Goal: Transaction & Acquisition: Purchase product/service

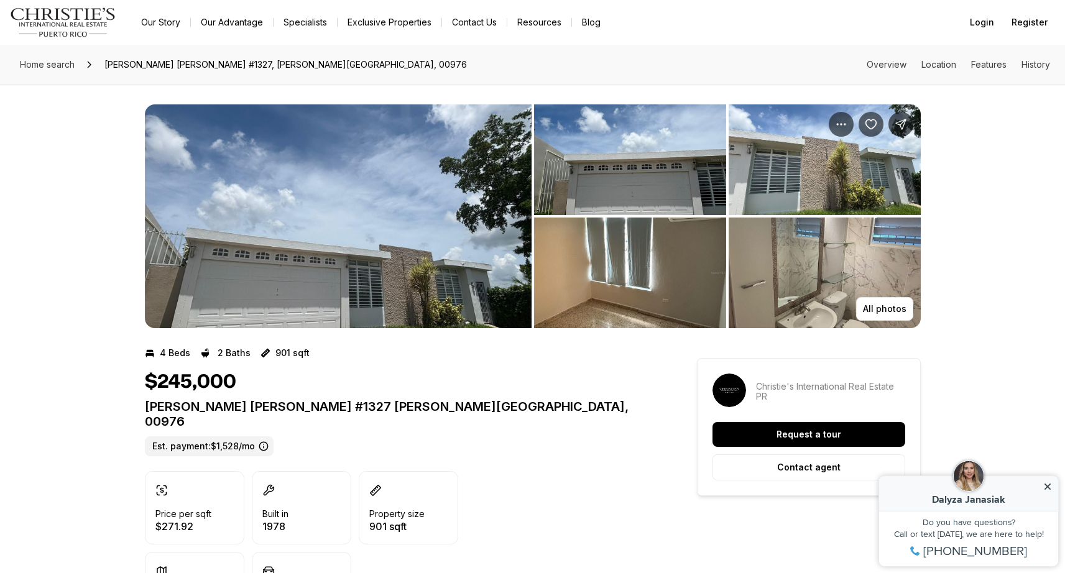
click at [435, 270] on img "View image gallery" at bounding box center [338, 216] width 387 height 224
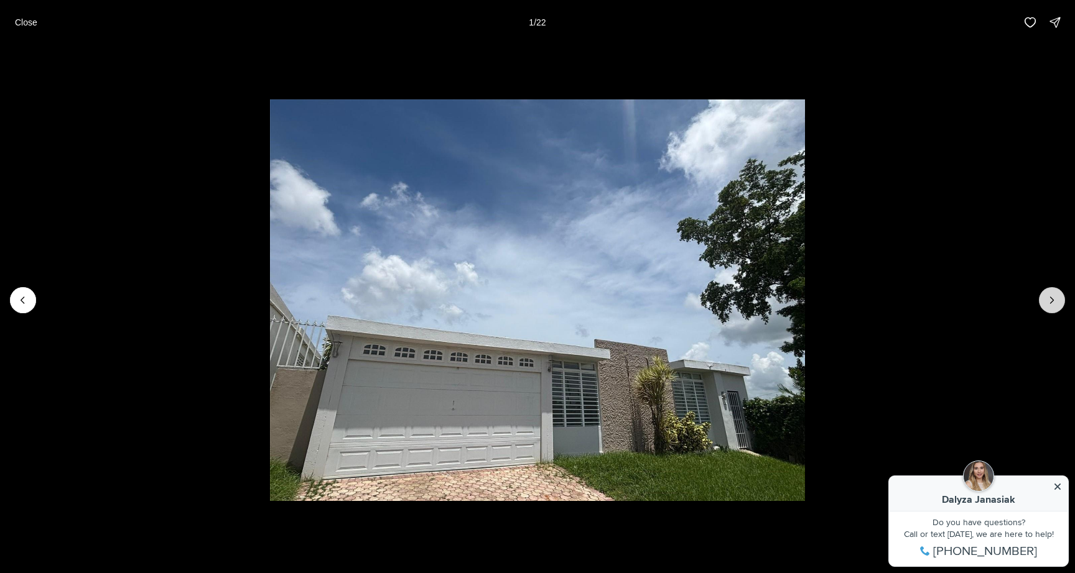
click at [1049, 304] on icon "Next slide" at bounding box center [1052, 300] width 12 height 12
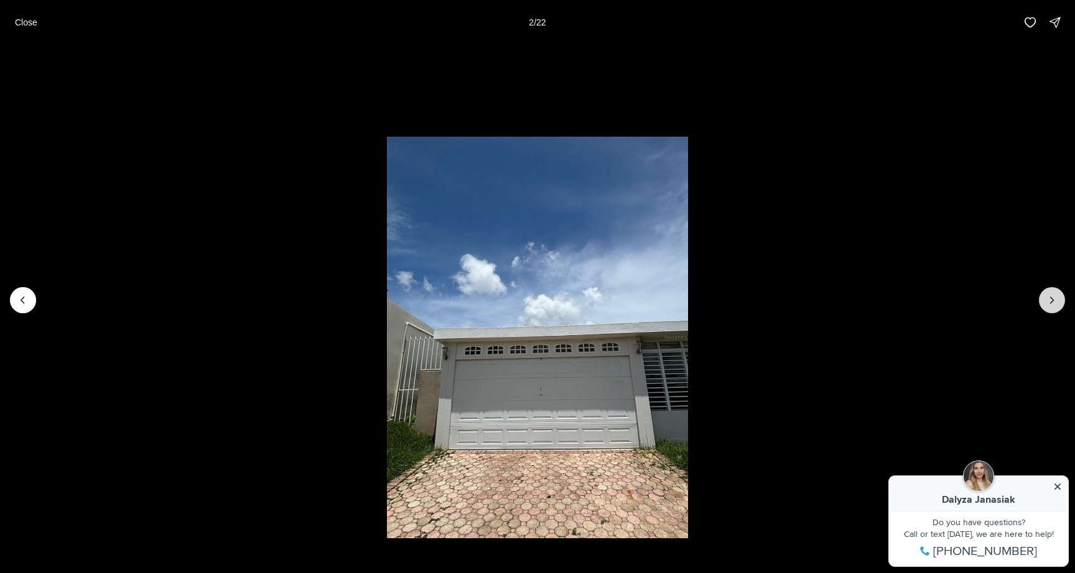
click at [1049, 304] on icon "Next slide" at bounding box center [1052, 300] width 12 height 12
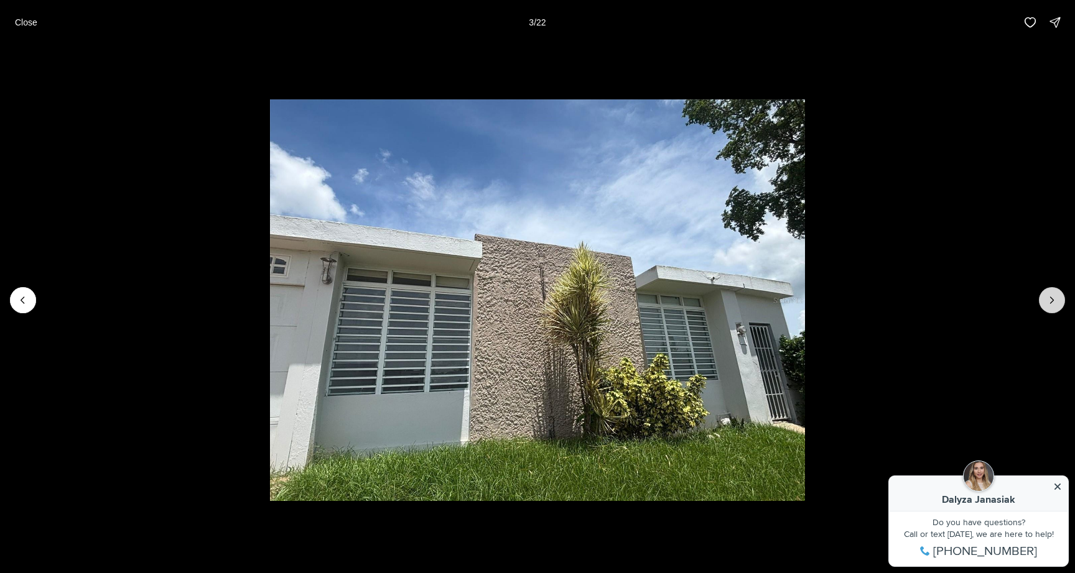
click at [1049, 304] on icon "Next slide" at bounding box center [1052, 300] width 12 height 12
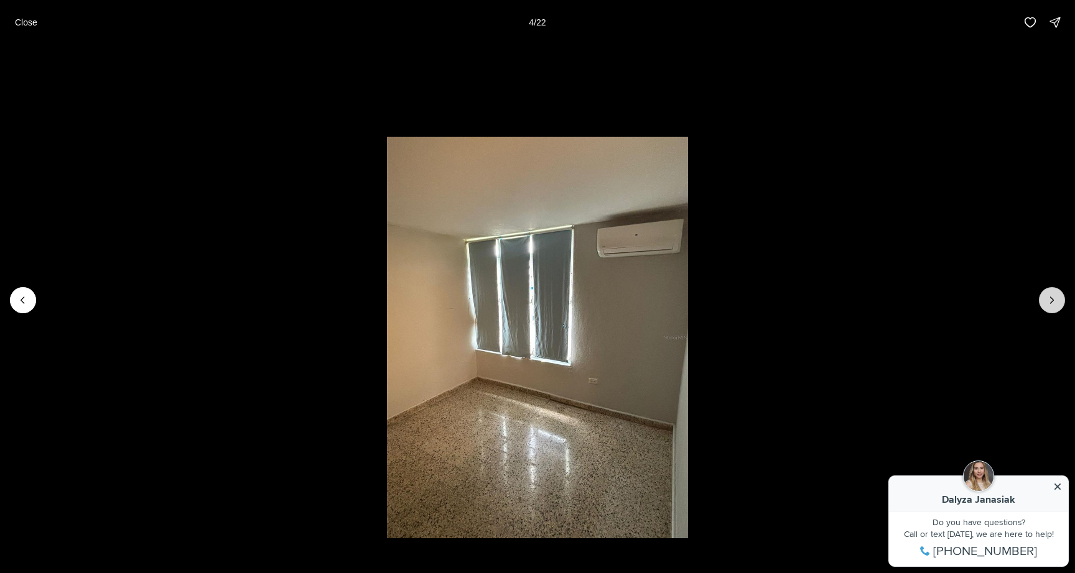
click at [1049, 304] on icon "Next slide" at bounding box center [1052, 300] width 12 height 12
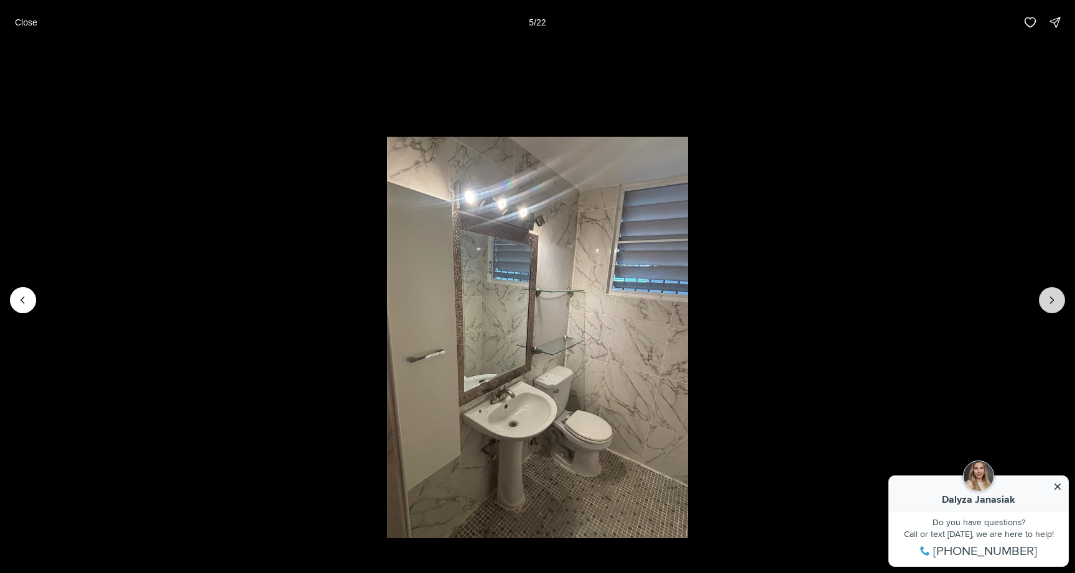
click at [1049, 304] on icon "Next slide" at bounding box center [1052, 300] width 12 height 12
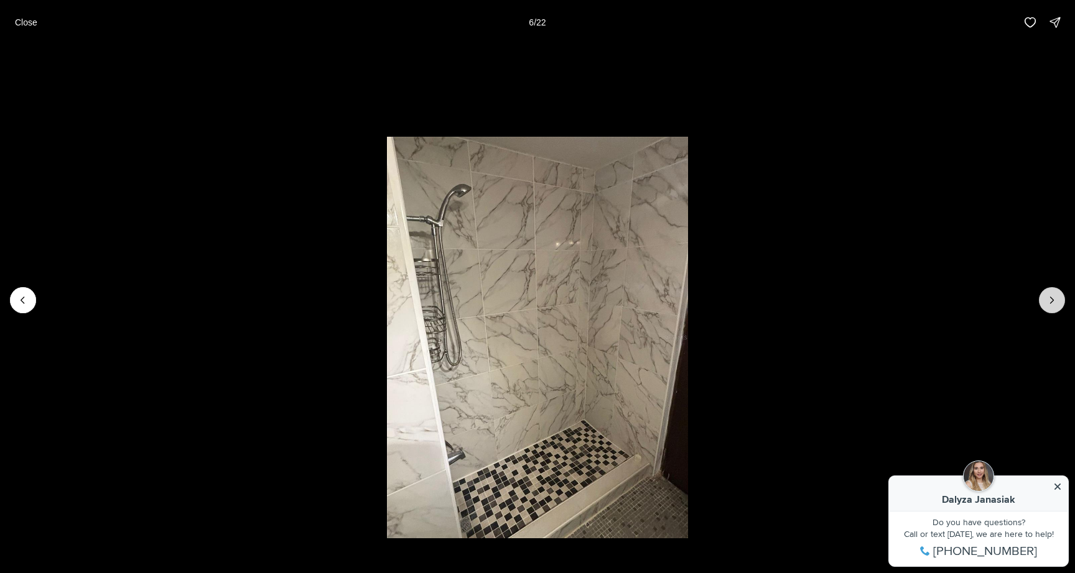
click at [1049, 304] on icon "Next slide" at bounding box center [1052, 300] width 12 height 12
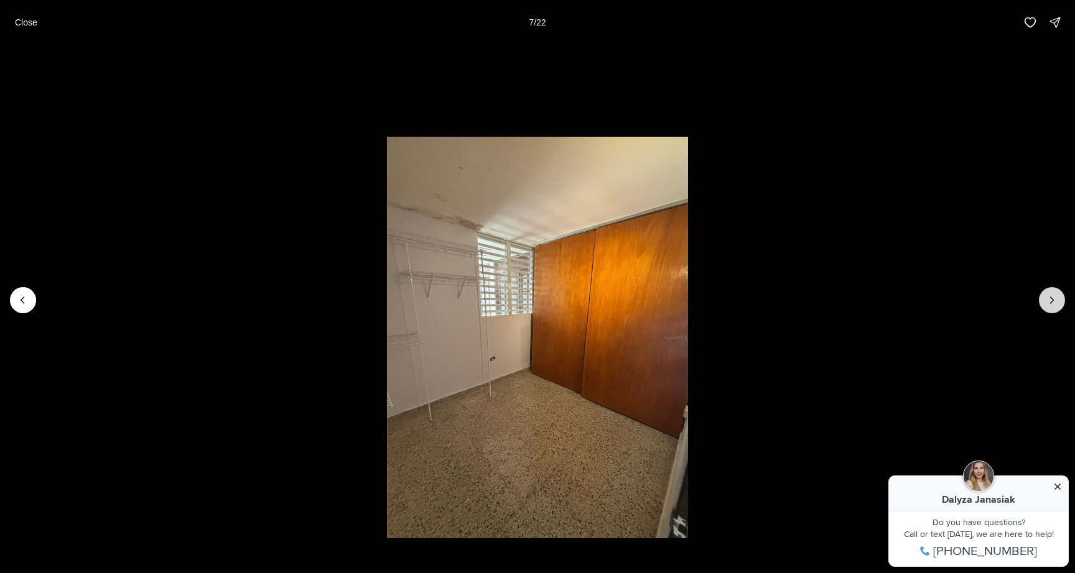
click at [1049, 304] on icon "Next slide" at bounding box center [1052, 300] width 12 height 12
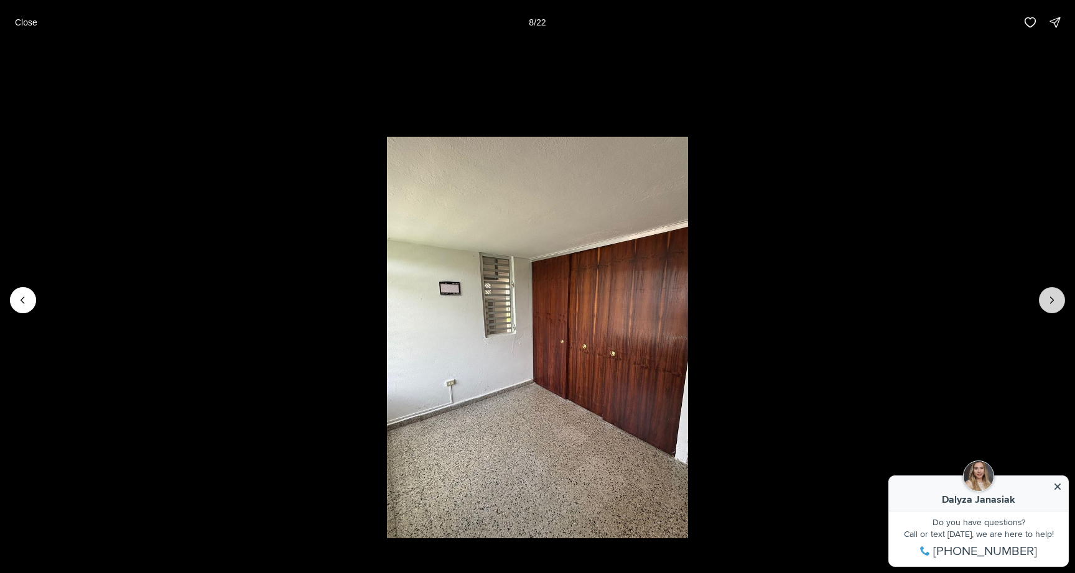
click at [1049, 304] on icon "Next slide" at bounding box center [1052, 300] width 12 height 12
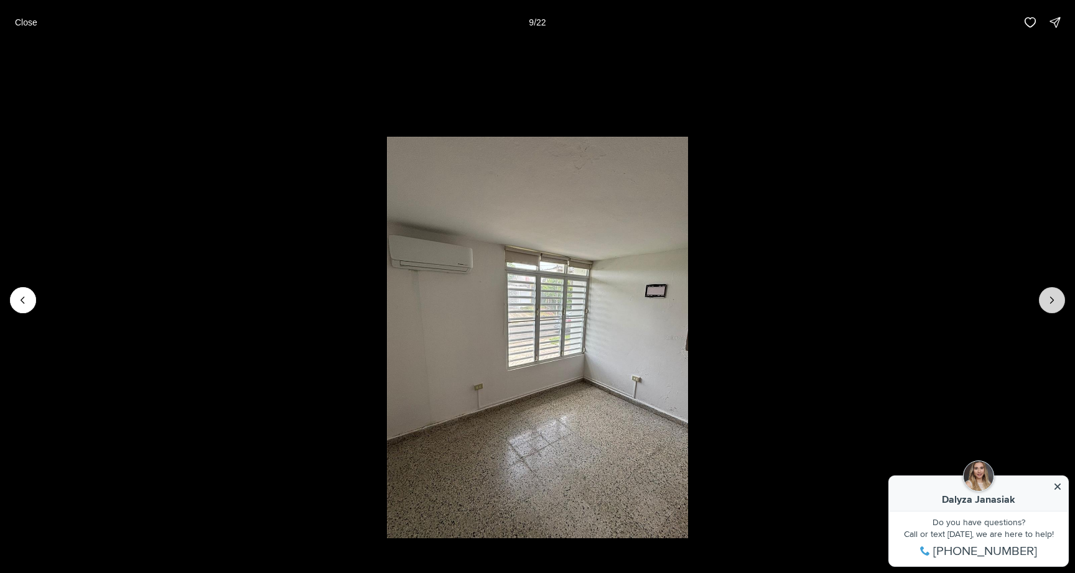
click at [1049, 304] on icon "Next slide" at bounding box center [1052, 300] width 12 height 12
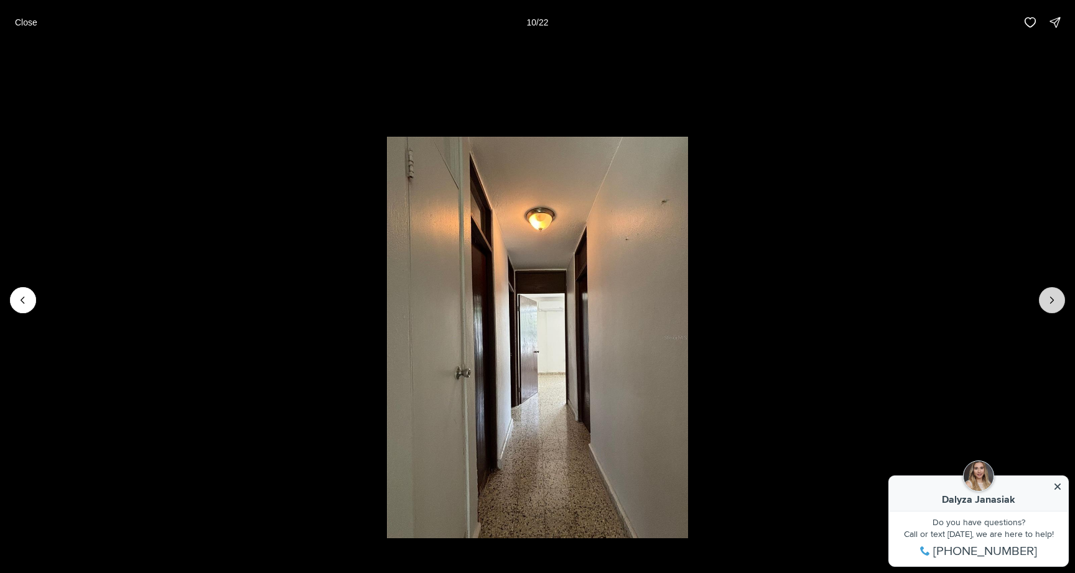
click at [1049, 304] on icon "Next slide" at bounding box center [1052, 300] width 12 height 12
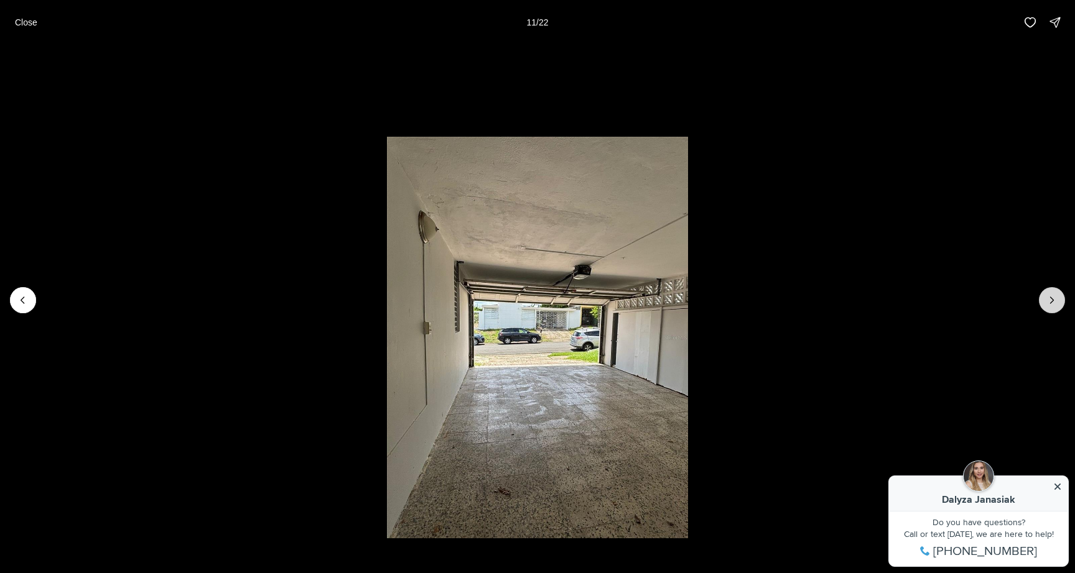
click at [1049, 304] on icon "Next slide" at bounding box center [1052, 300] width 12 height 12
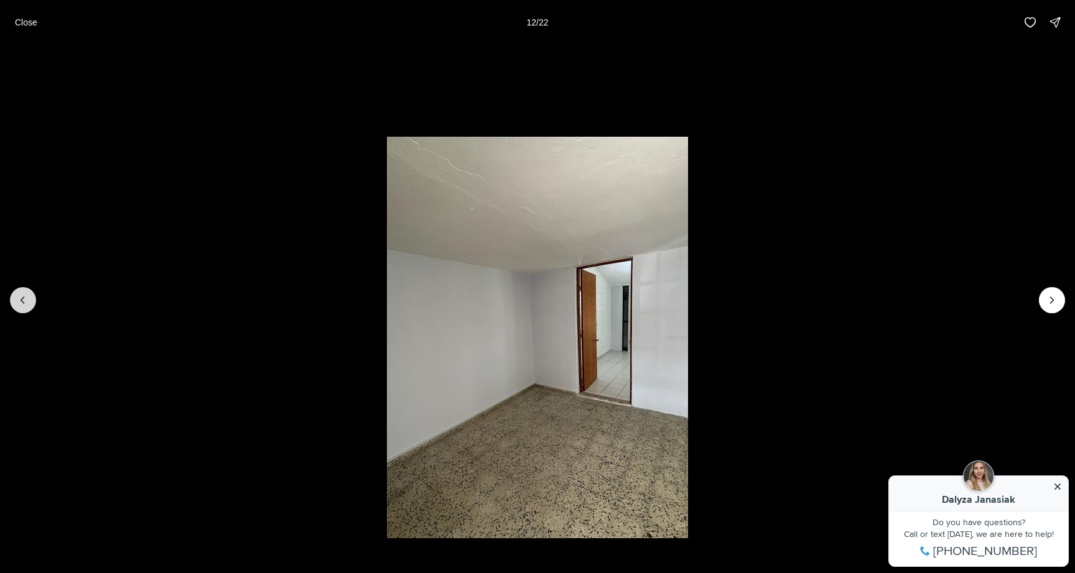
click at [15, 294] on button "Previous slide" at bounding box center [23, 300] width 26 height 26
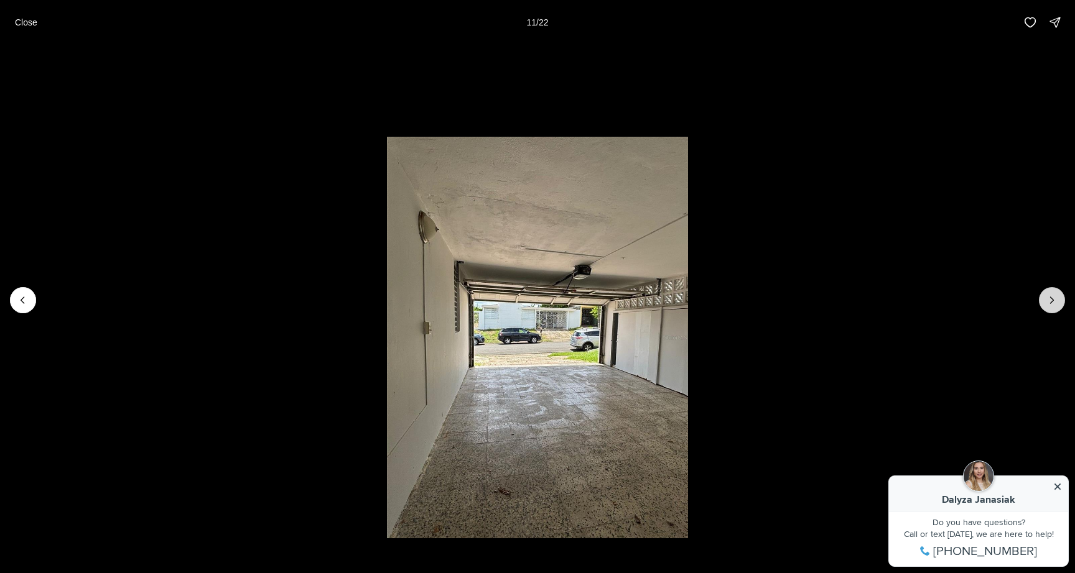
click at [1049, 301] on icon "Next slide" at bounding box center [1052, 300] width 12 height 12
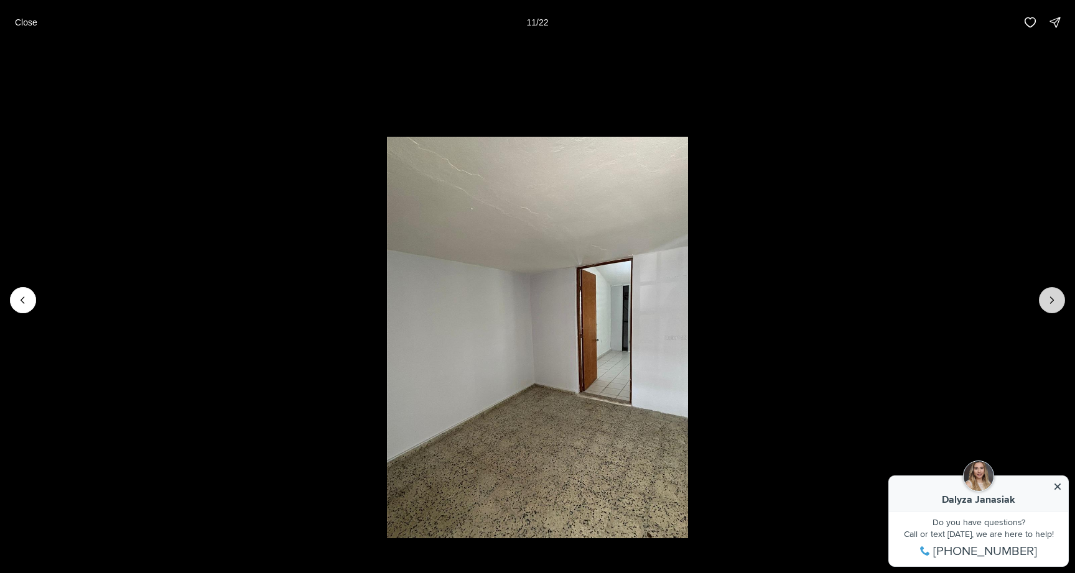
click at [1049, 301] on icon "Next slide" at bounding box center [1052, 300] width 12 height 12
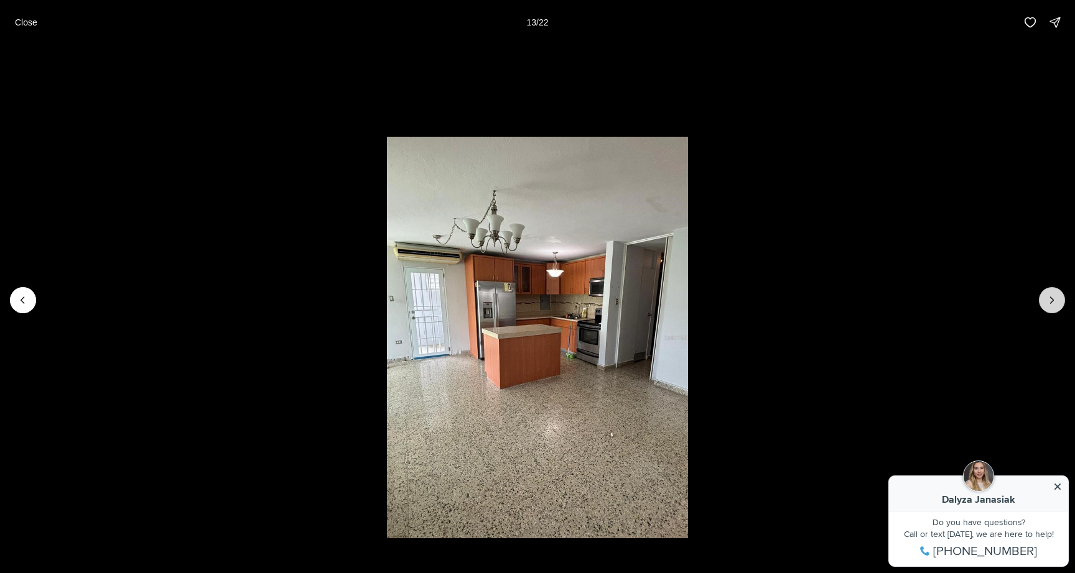
click at [1049, 301] on icon "Next slide" at bounding box center [1052, 300] width 12 height 12
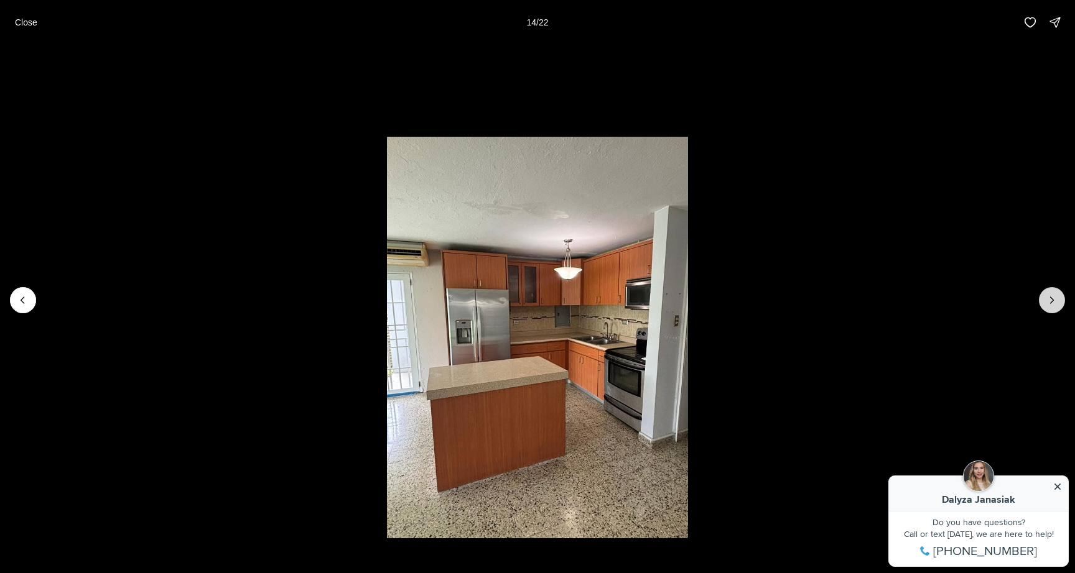
click at [1049, 301] on icon "Next slide" at bounding box center [1052, 300] width 12 height 12
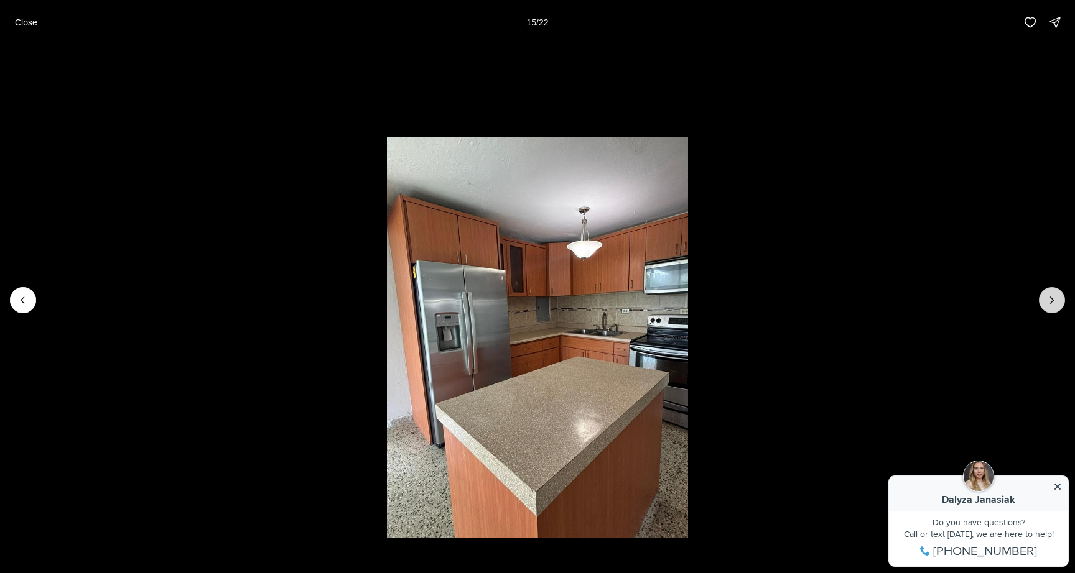
click at [1049, 301] on icon "Next slide" at bounding box center [1052, 300] width 12 height 12
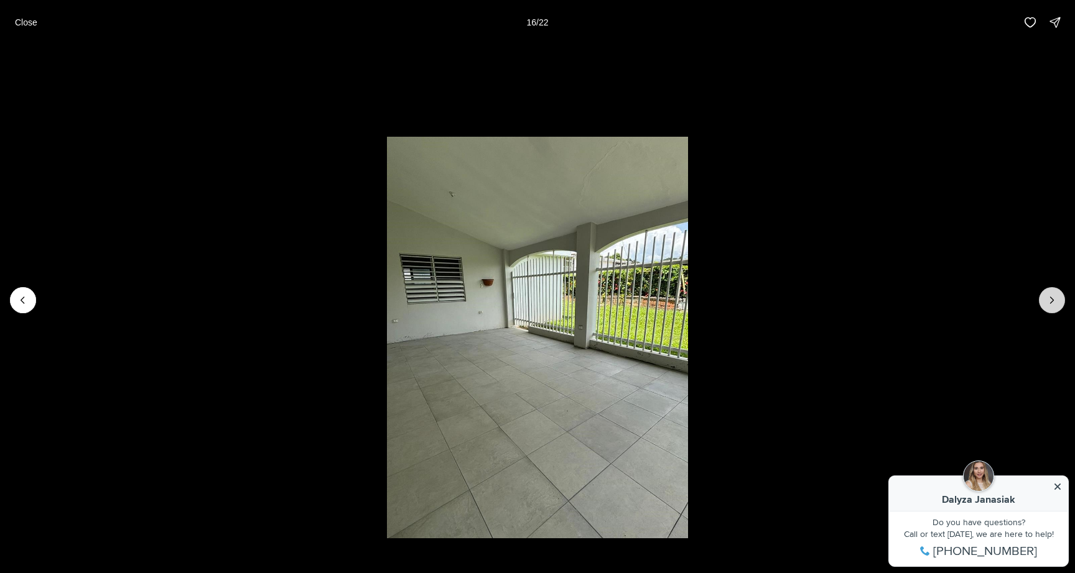
click at [1049, 301] on icon "Next slide" at bounding box center [1052, 300] width 12 height 12
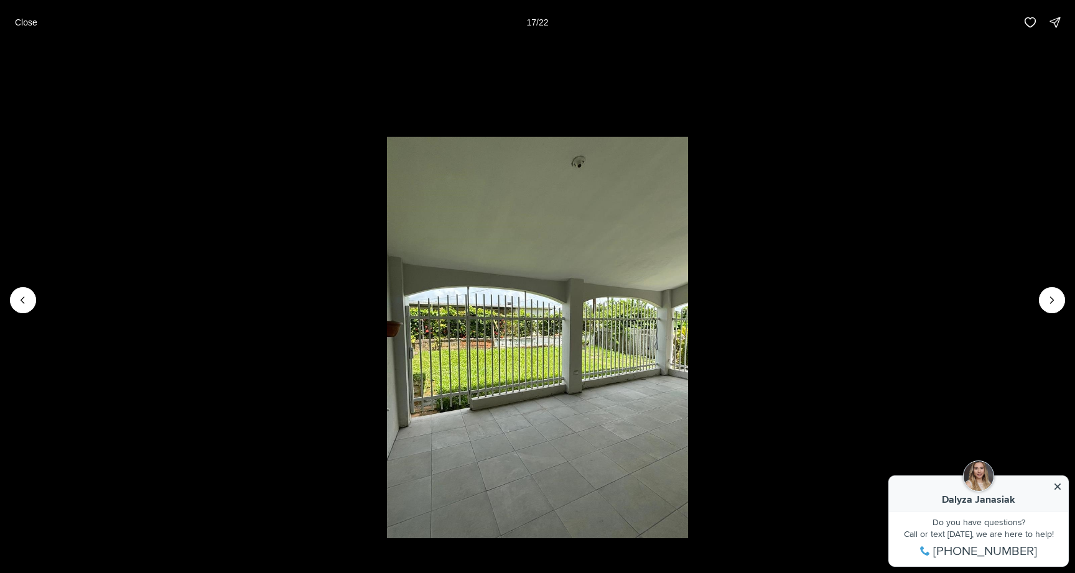
click at [28, 21] on p "Close" at bounding box center [26, 22] width 22 height 10
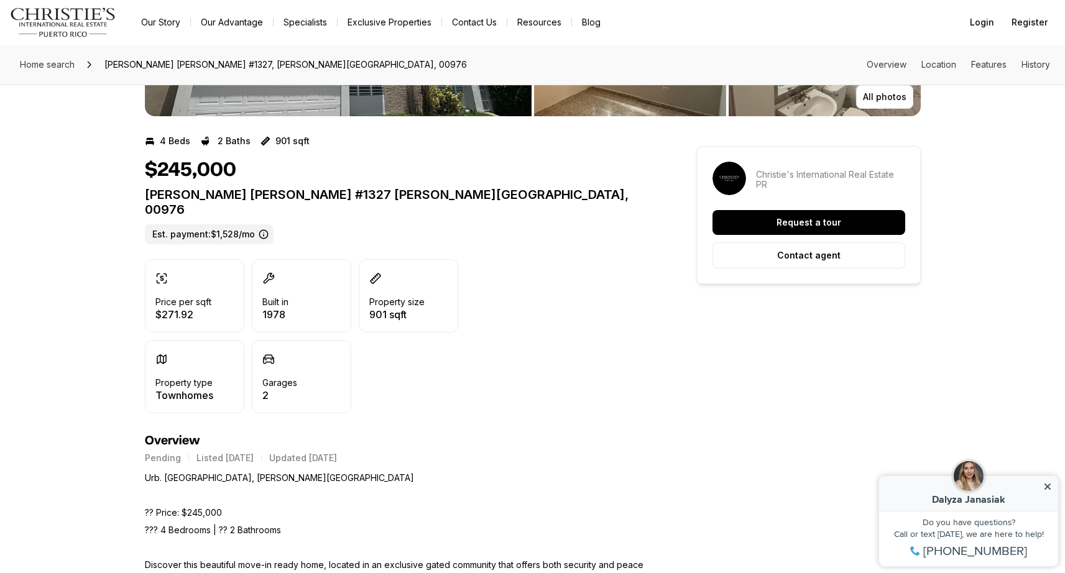
scroll to position [186, 0]
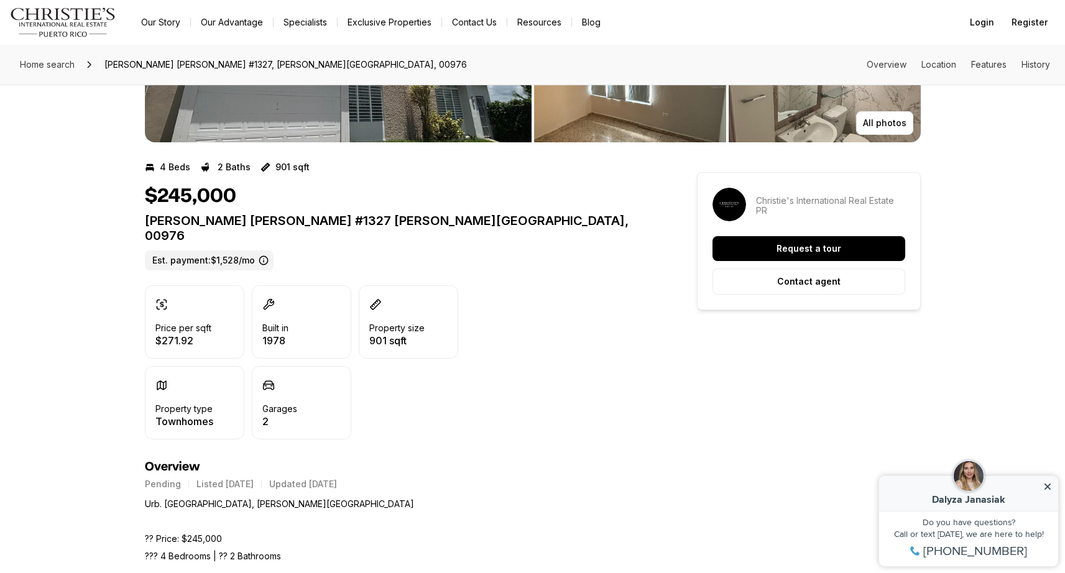
click at [235, 251] on label "Est. payment: $1,528/mo" at bounding box center [209, 261] width 129 height 20
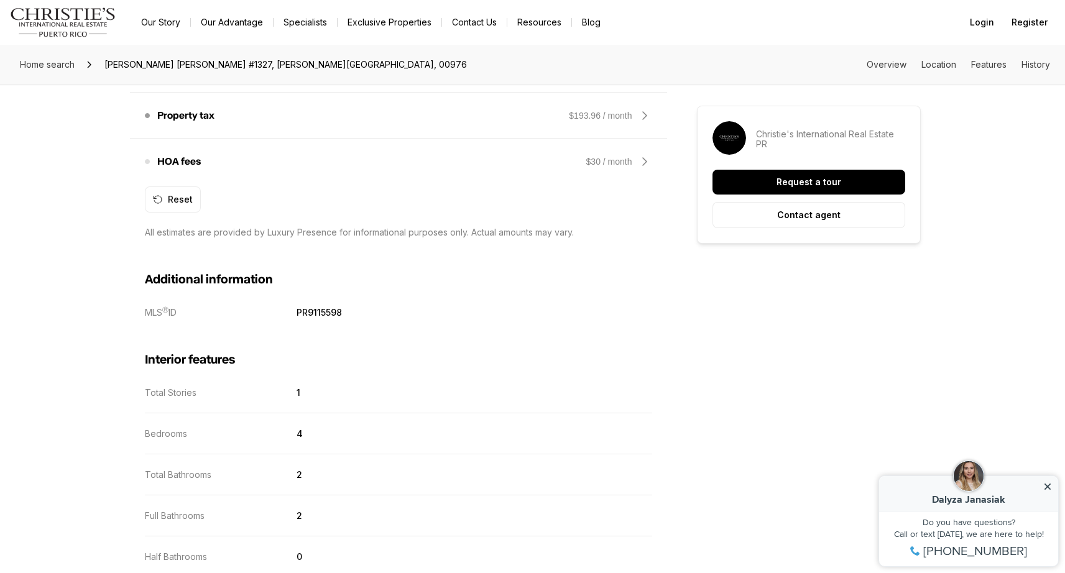
scroll to position [1043, 0]
